Goal: Task Accomplishment & Management: Manage account settings

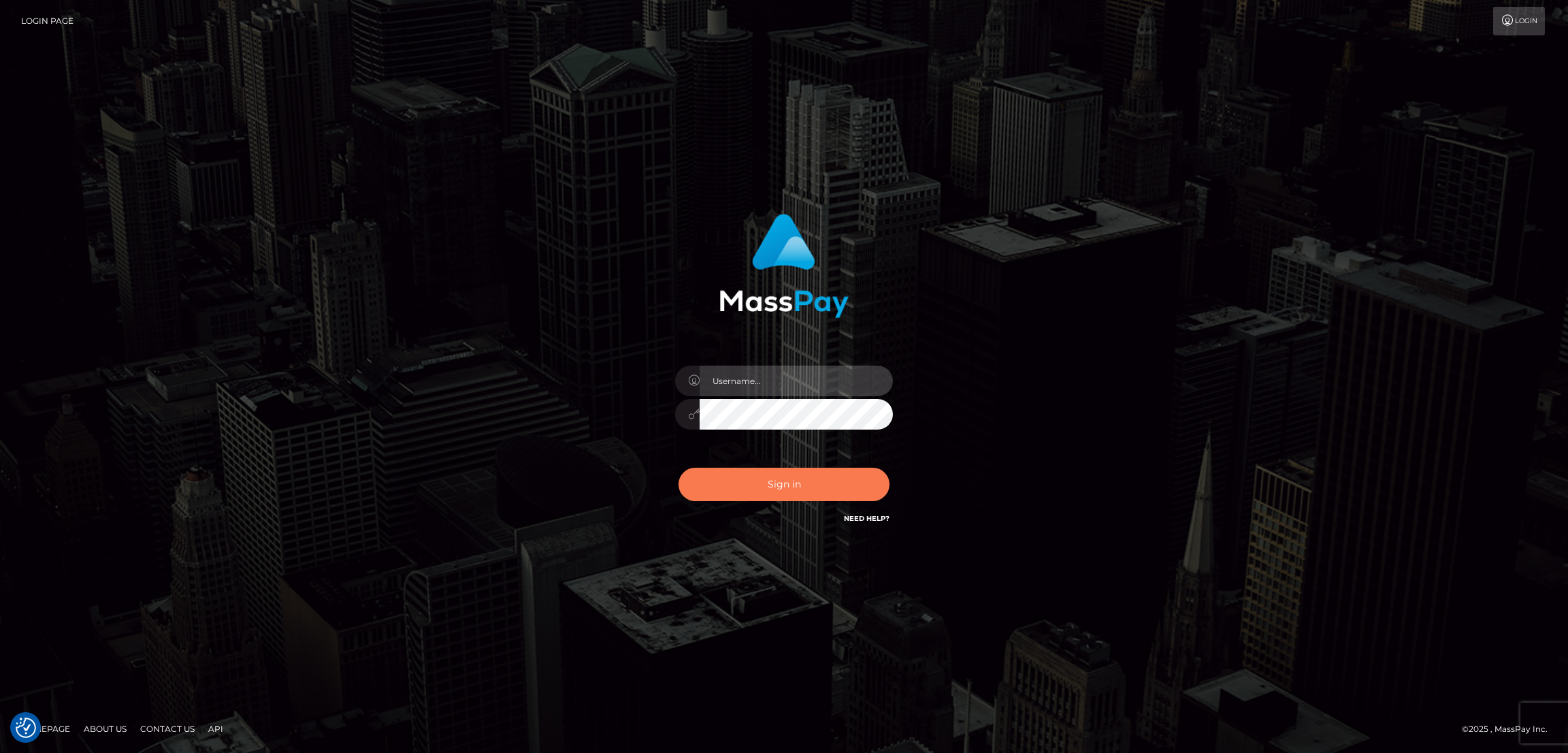
type input "by.es2"
click at [782, 481] on button "Sign in" at bounding box center [784, 484] width 211 height 34
click at [791, 492] on button "Sign in" at bounding box center [784, 484] width 211 height 34
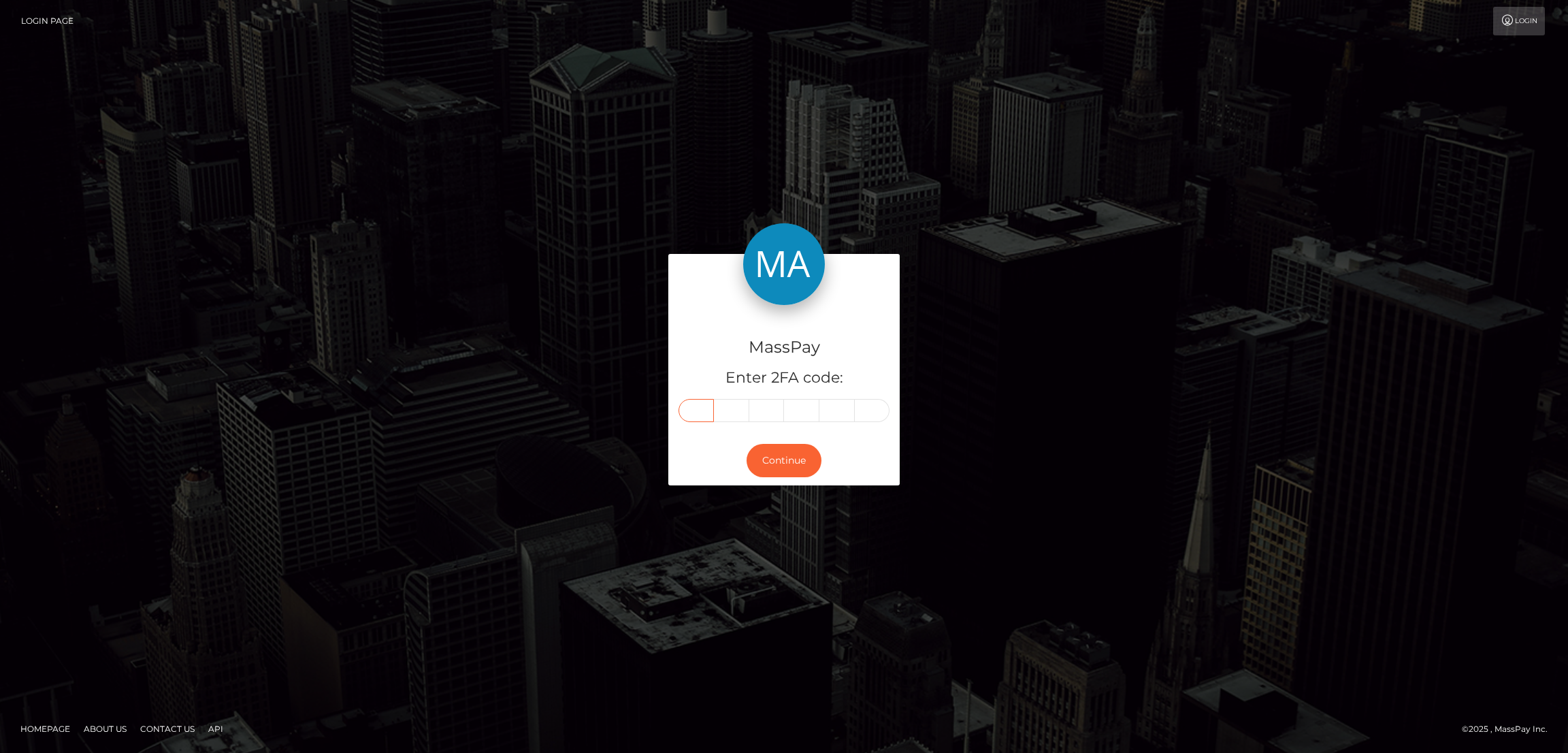
click at [690, 410] on input "text" at bounding box center [696, 410] width 35 height 23
paste input "8"
type input "8"
type input "4"
type input "3"
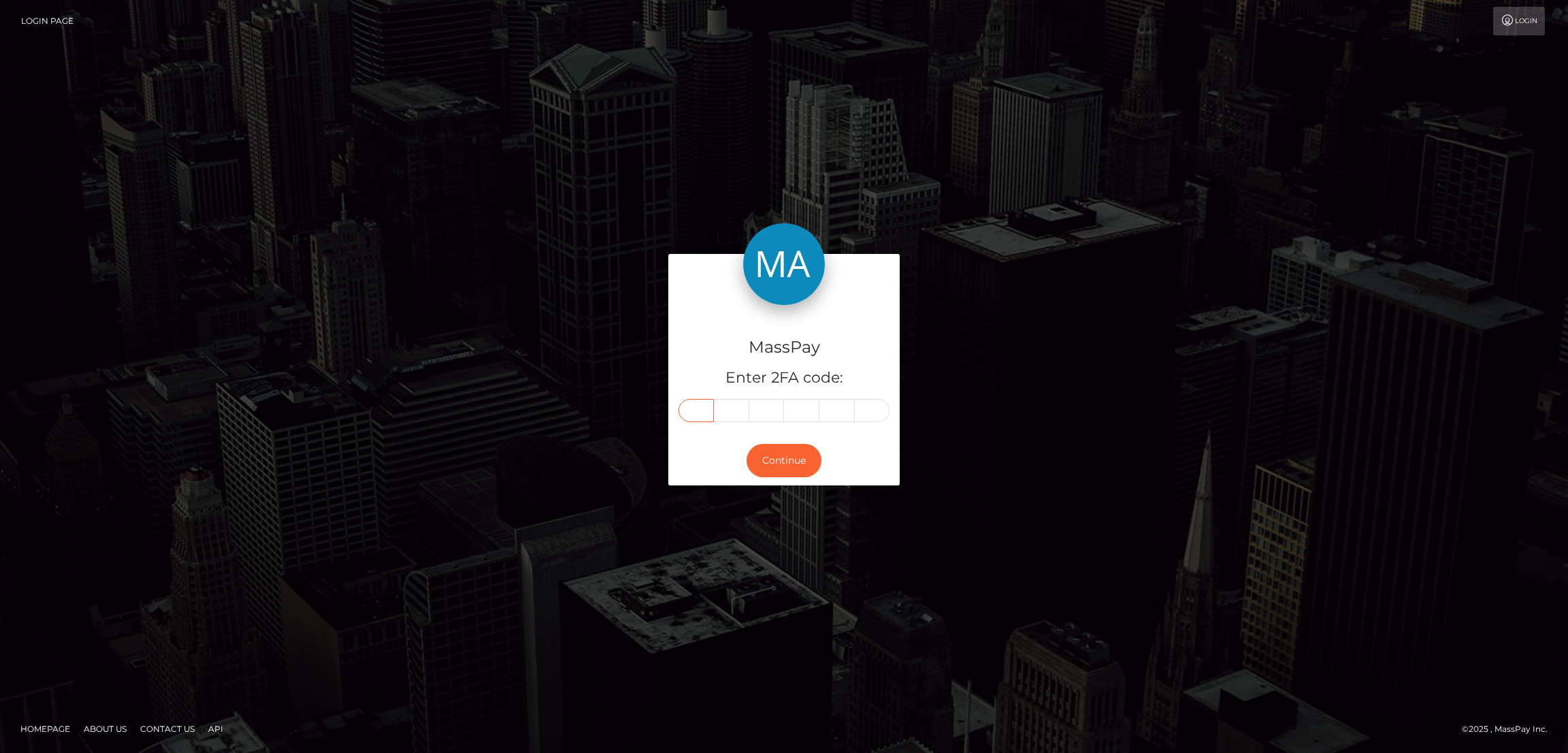
type input "7"
type input "0"
type input "2"
click at [776, 462] on button "Continue" at bounding box center [784, 461] width 75 height 34
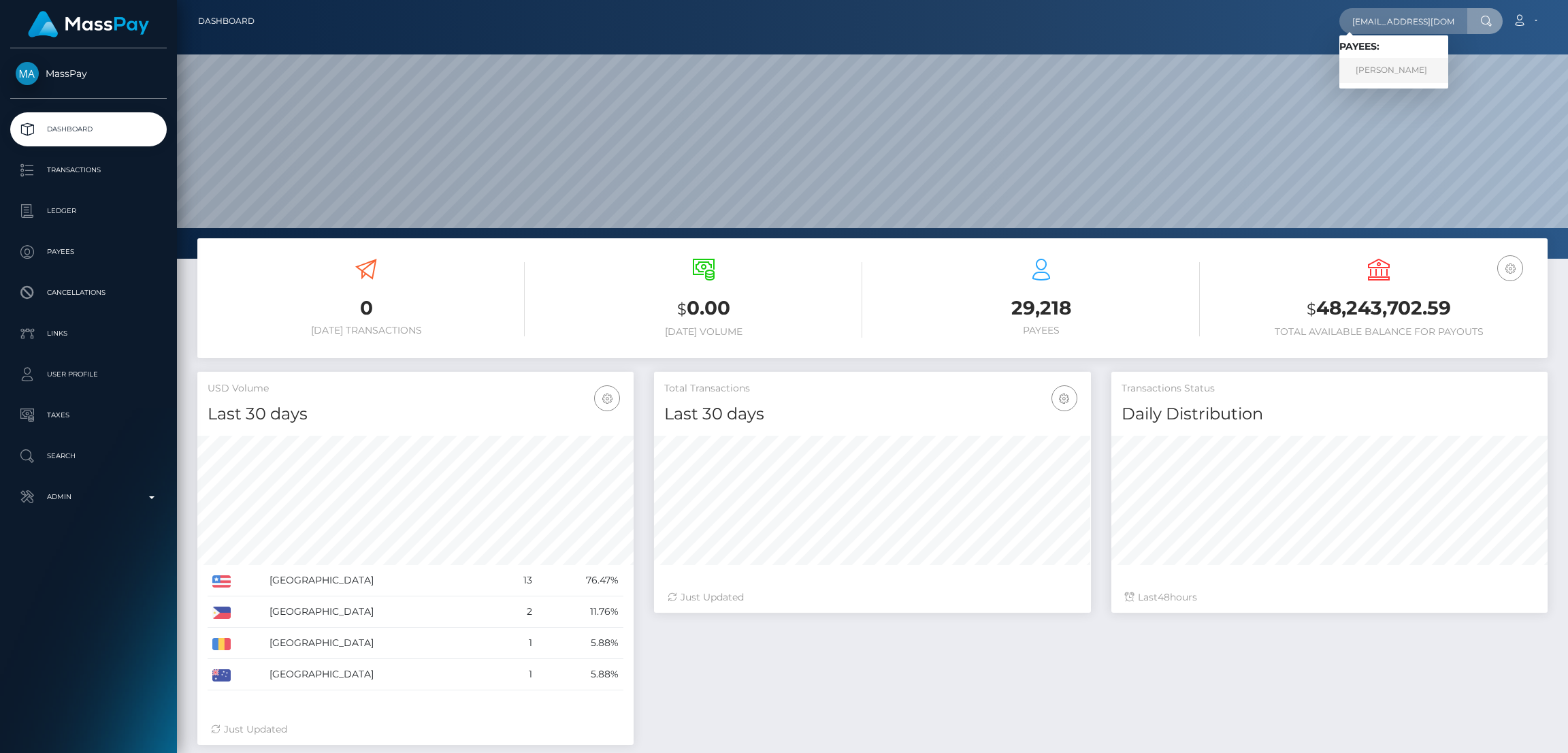
click at [1372, 72] on link "UBAY PEREZ PEREZ" at bounding box center [1394, 71] width 109 height 25
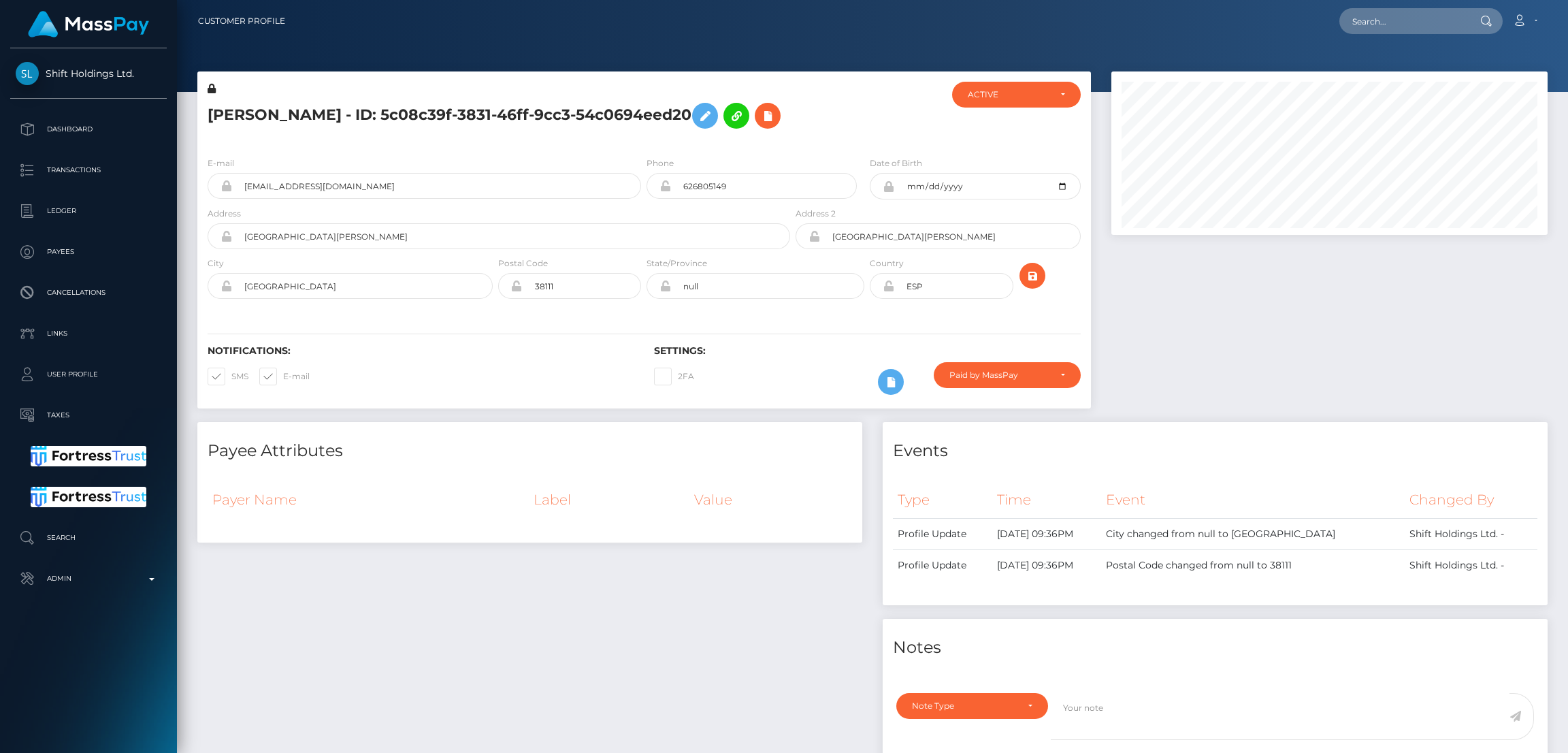
scroll to position [163, 436]
click at [713, 116] on icon at bounding box center [705, 116] width 16 height 17
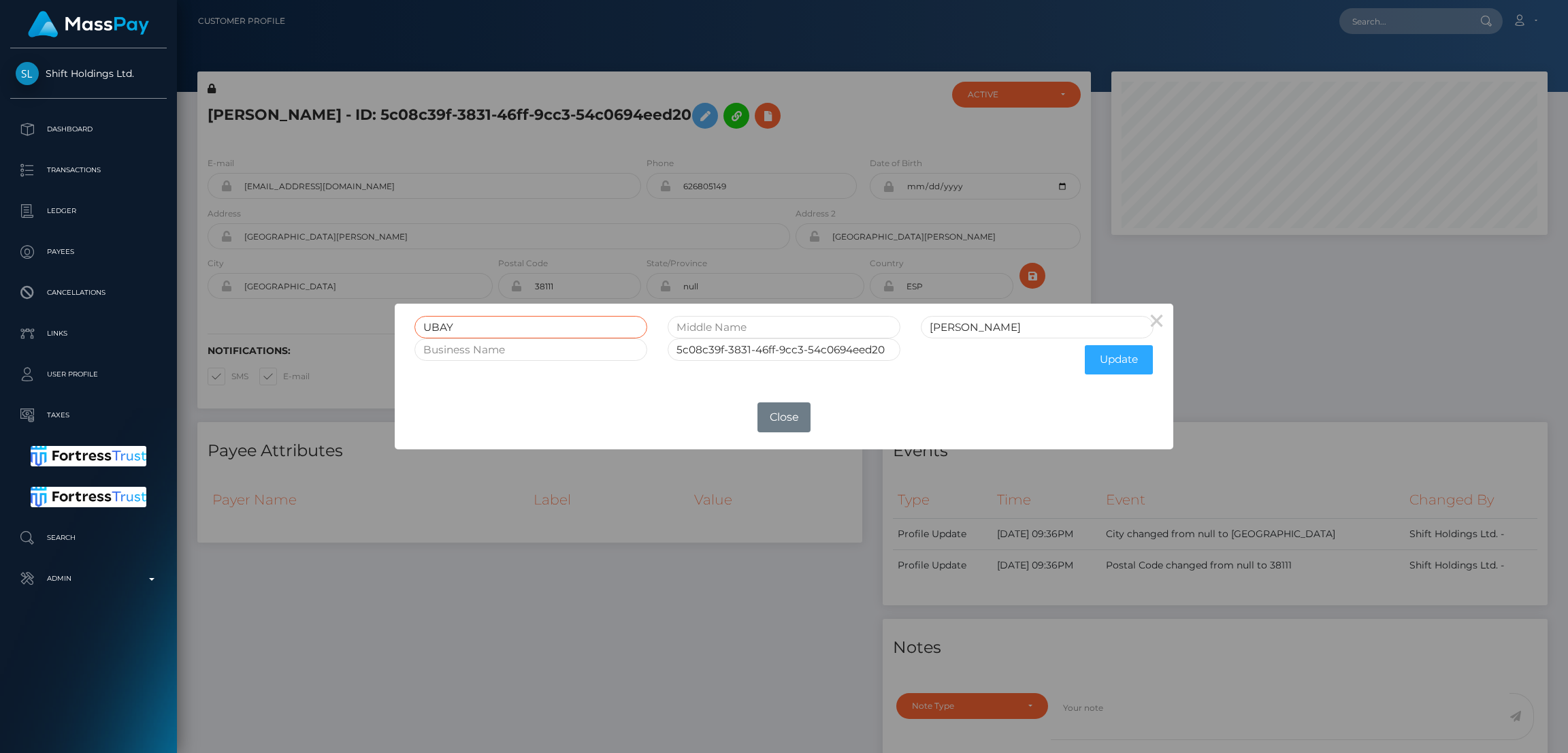
drag, startPoint x: 422, startPoint y: 323, endPoint x: 460, endPoint y: 325, distance: 38.1
click at [460, 325] on input "UBAY" at bounding box center [531, 327] width 232 height 23
drag, startPoint x: 930, startPoint y: 328, endPoint x: 1007, endPoint y: 327, distance: 77.0
click at [1007, 327] on input "PEREZ PEREZ" at bounding box center [1037, 327] width 232 height 23
